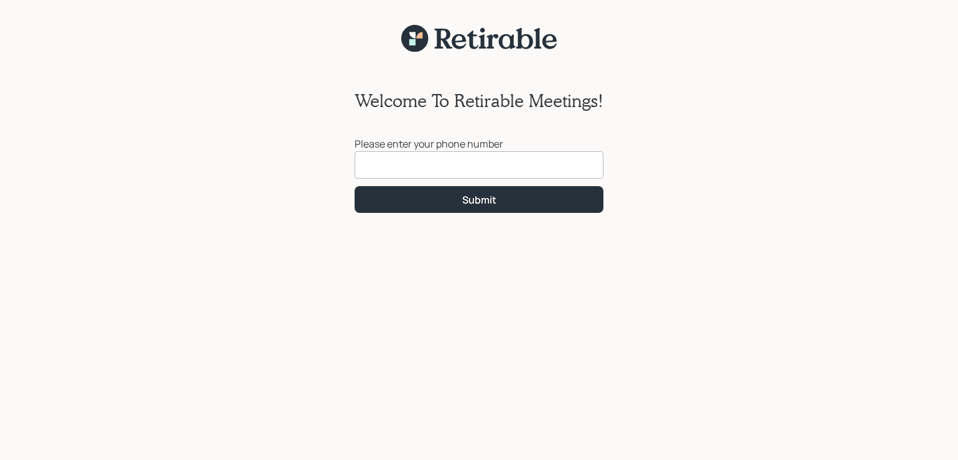
click at [397, 157] on input at bounding box center [478, 164] width 249 height 27
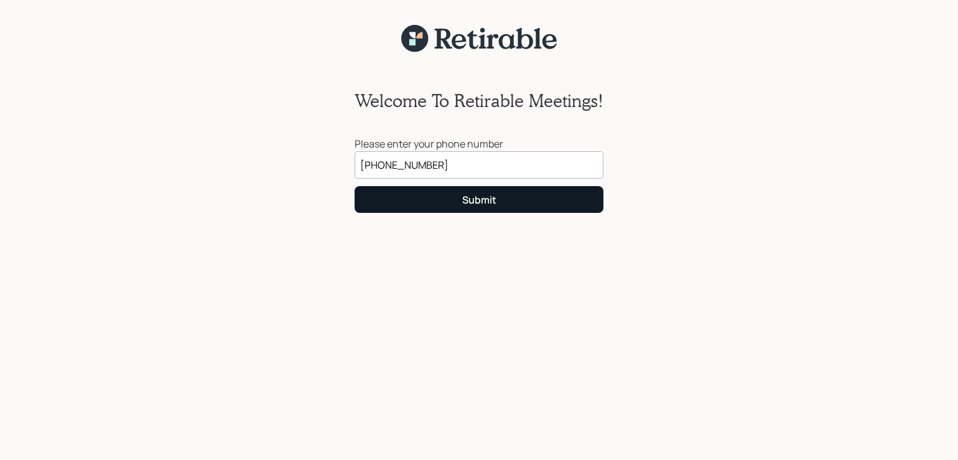
type input "[PHONE_NUMBER]"
click at [506, 196] on button "Submit" at bounding box center [478, 199] width 249 height 27
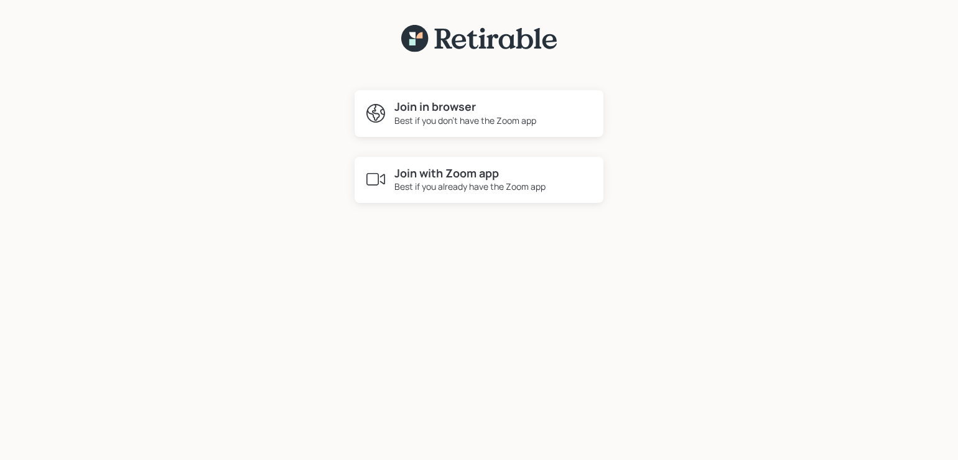
click at [435, 118] on div "Best if you don't have the Zoom app" at bounding box center [465, 120] width 142 height 13
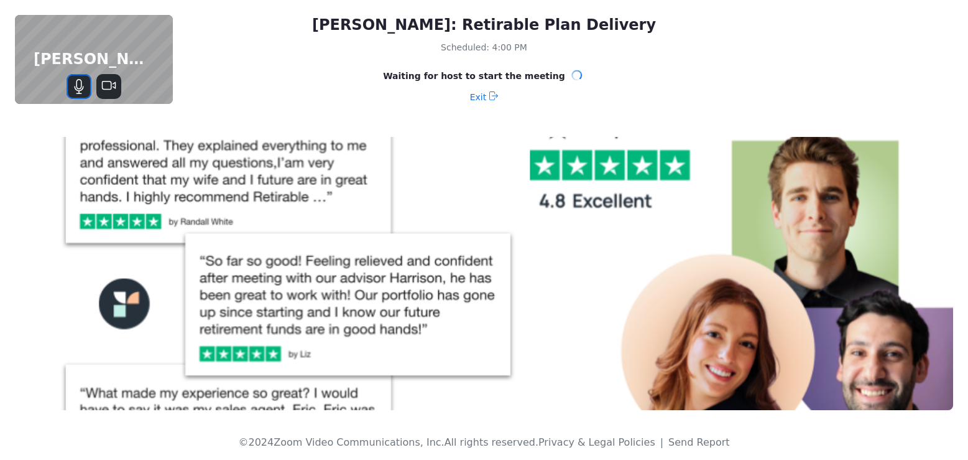
click at [75, 83] on icon "Mute" at bounding box center [79, 86] width 15 height 15
click at [75, 83] on icon "Unmute" at bounding box center [79, 86] width 15 height 15
click at [734, 55] on div "[PERSON_NAME]: Retirable Plan Delivery Scheduled: 4:00 PM Waiting for host to s…" at bounding box center [484, 61] width 968 height 122
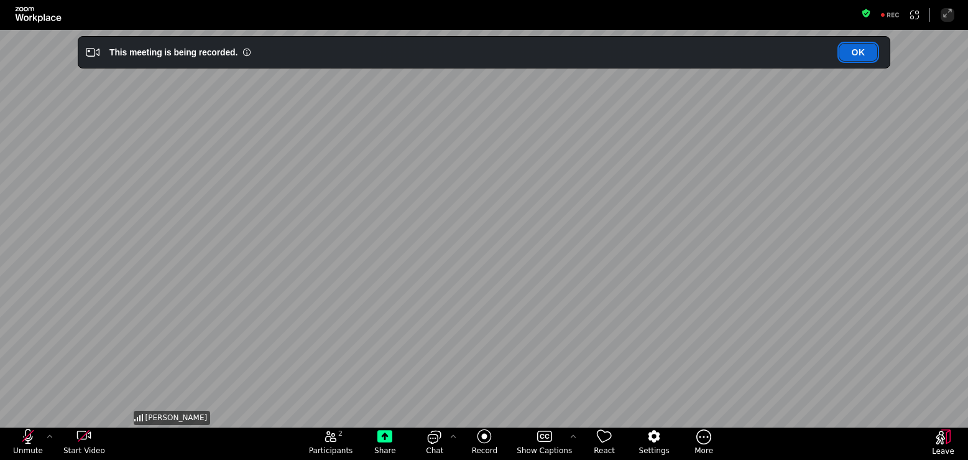
click at [861, 51] on button "OK" at bounding box center [858, 52] width 38 height 17
